Goal: Task Accomplishment & Management: Complete application form

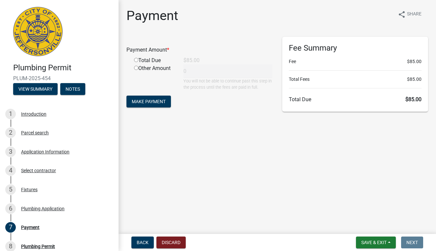
click at [136, 61] on input "radio" at bounding box center [136, 60] width 4 height 4
radio input "true"
type input "85"
click at [150, 102] on span "Make Payment" at bounding box center [149, 101] width 34 height 5
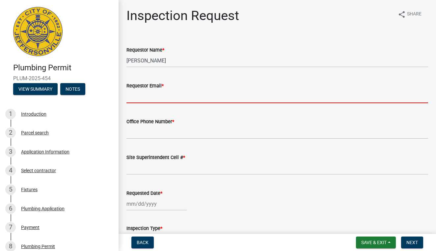
click at [147, 97] on input "Requestor Email *" at bounding box center [277, 96] width 302 height 13
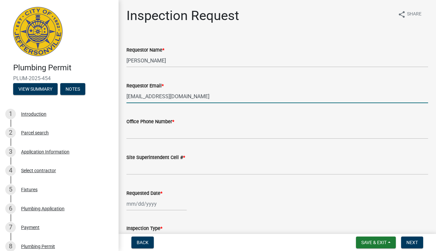
type input "[EMAIL_ADDRESS][DOMAIN_NAME]"
click at [137, 130] on input "Office Phone Number *" at bounding box center [277, 132] width 302 height 13
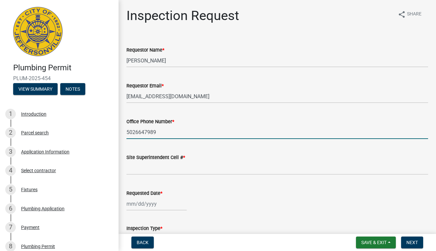
type input "5026647989"
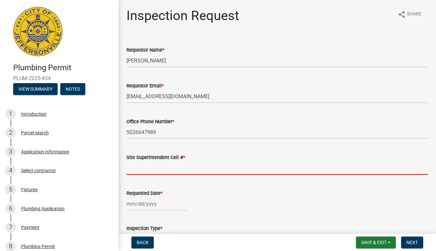
click at [134, 171] on input "Site Superintendent Cell # *" at bounding box center [277, 168] width 302 height 13
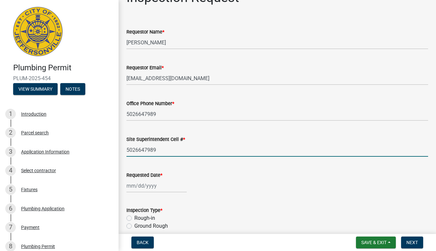
scroll to position [24, 0]
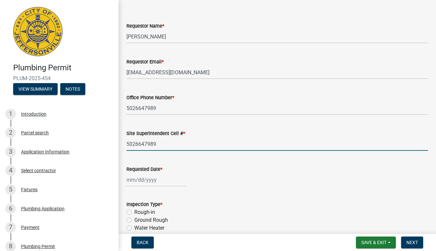
type input "5026647989"
select select "8"
select select "2025"
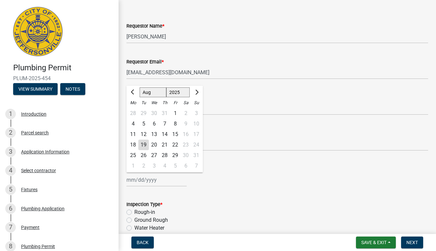
click at [150, 183] on div "[PERSON_NAME] Feb Mar Apr [PERSON_NAME][DATE] Oct Nov [DATE] 1526 1527 1528 152…" at bounding box center [156, 179] width 60 height 13
click at [154, 145] on div "20" at bounding box center [154, 145] width 11 height 11
type input "[DATE]"
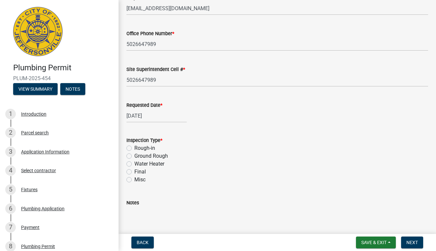
scroll to position [90, 0]
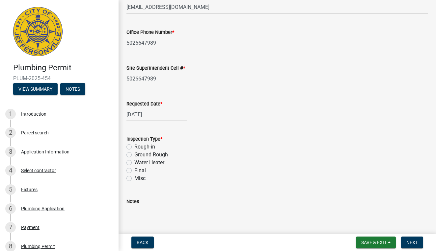
click at [134, 146] on label "Rough-in" at bounding box center [144, 147] width 21 height 8
click at [134, 146] on input "Rough-in" at bounding box center [136, 145] width 4 height 4
radio input "true"
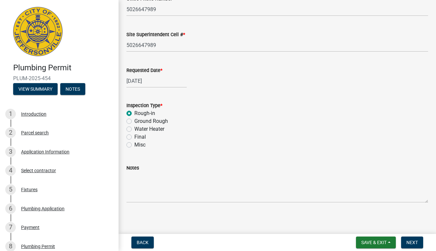
scroll to position [125, 0]
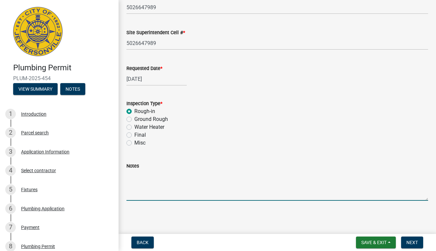
click at [137, 189] on textarea "Notes" at bounding box center [277, 185] width 302 height 31
type textarea "Anytime around lunch time"
click at [370, 244] on span "Save & Exit" at bounding box center [373, 242] width 25 height 5
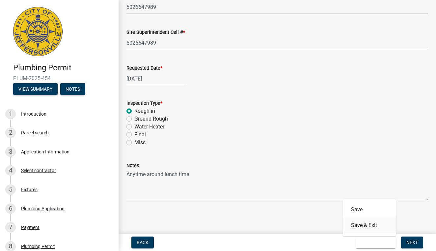
click at [366, 227] on button "Save & Exit" at bounding box center [369, 226] width 53 height 16
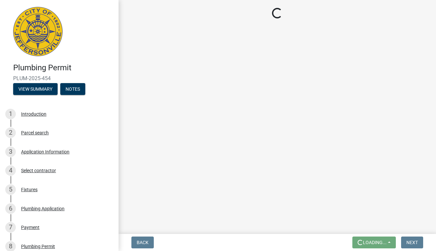
scroll to position [0, 0]
